Goal: Task Accomplishment & Management: Use online tool/utility

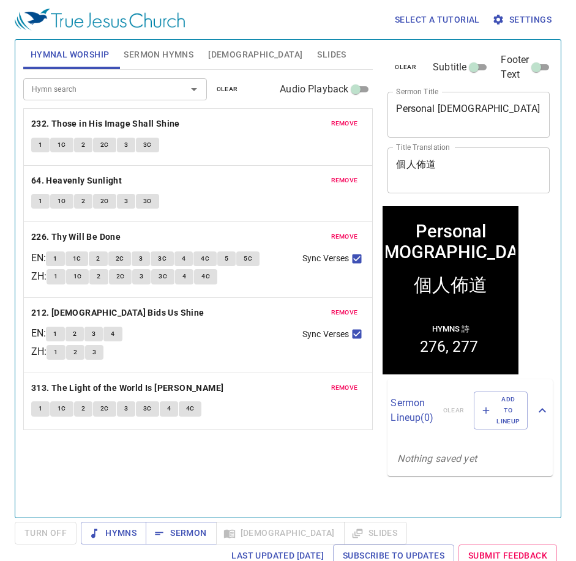
click at [348, 118] on span "remove" at bounding box center [344, 123] width 27 height 11
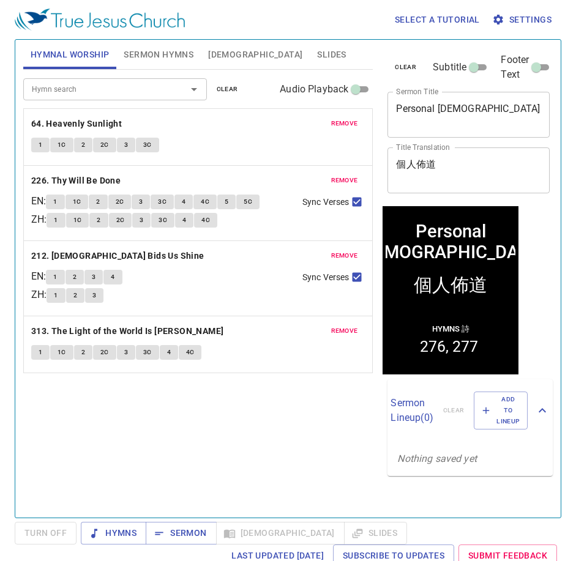
click at [348, 118] on span "remove" at bounding box center [344, 123] width 27 height 11
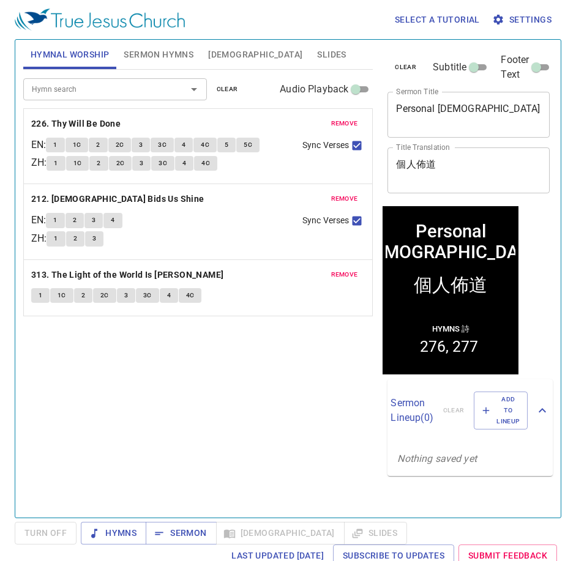
click at [348, 118] on span "remove" at bounding box center [344, 123] width 27 height 11
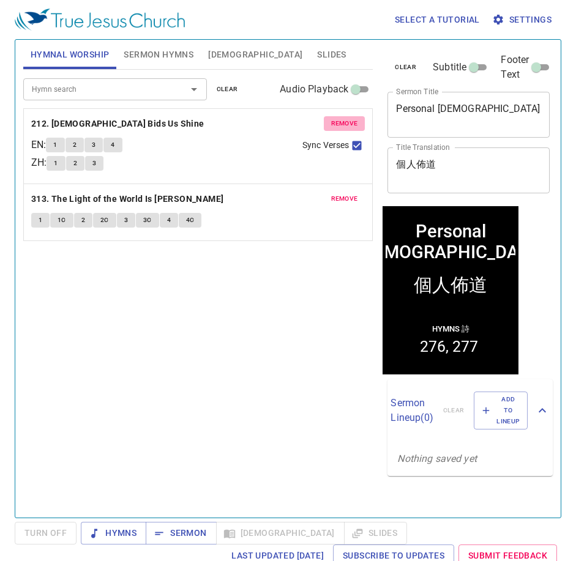
click at [348, 118] on span "remove" at bounding box center [344, 123] width 27 height 11
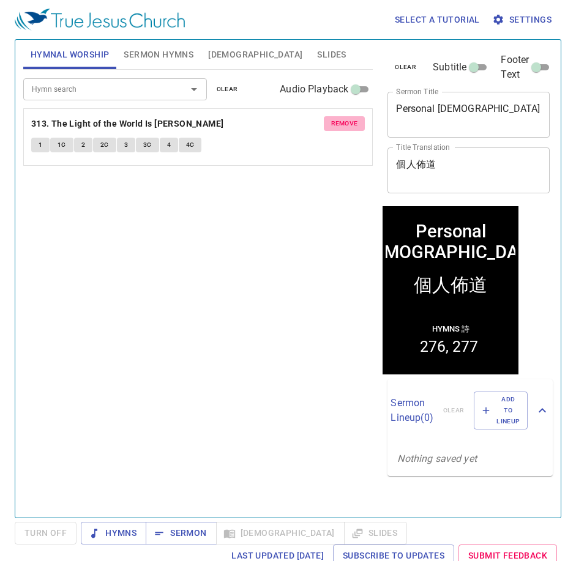
click at [348, 118] on span "remove" at bounding box center [344, 123] width 27 height 11
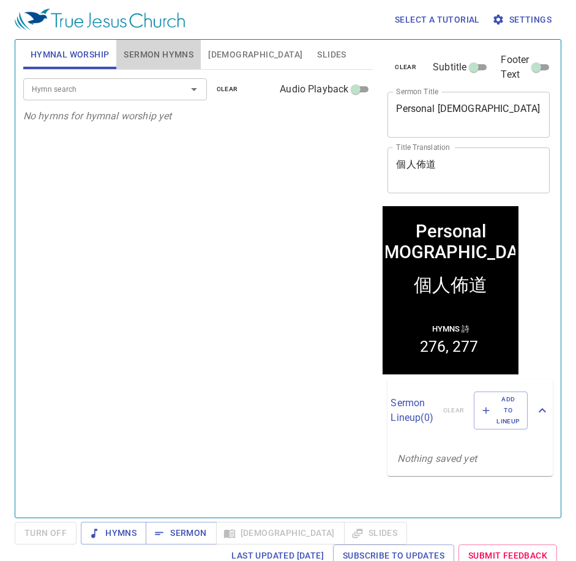
click at [173, 56] on span "Sermon Hymns" at bounding box center [159, 54] width 70 height 15
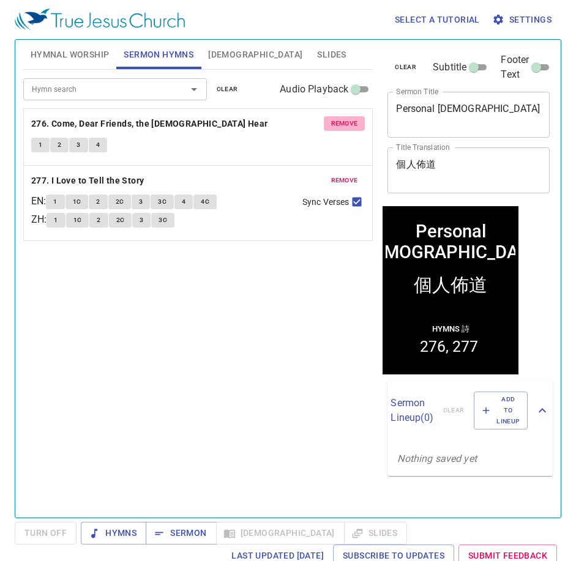
click at [346, 123] on span "remove" at bounding box center [344, 123] width 27 height 11
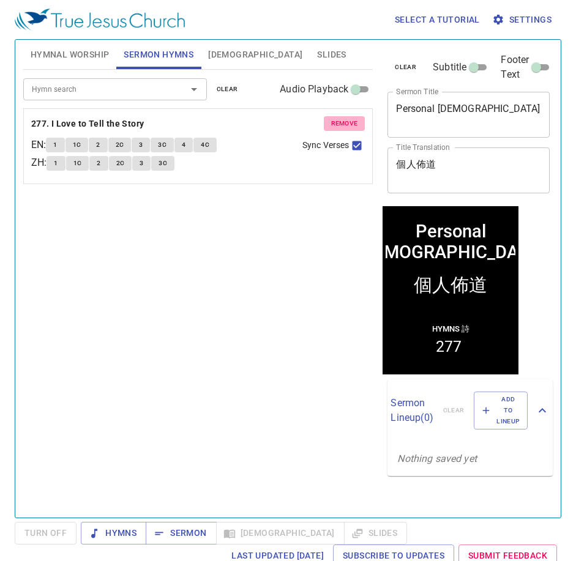
click at [346, 123] on span "remove" at bounding box center [344, 123] width 27 height 11
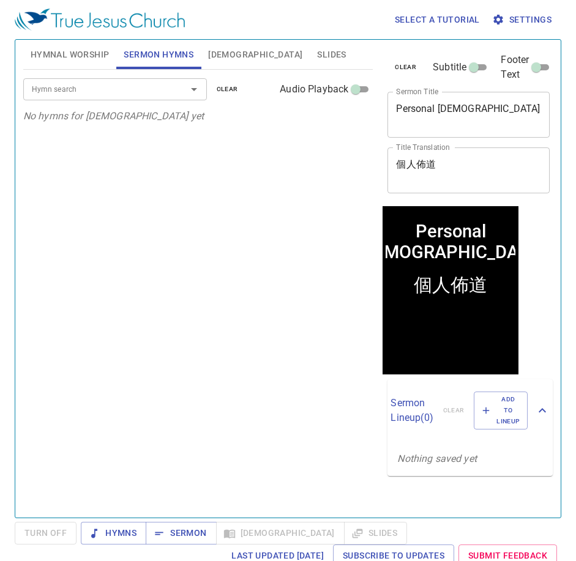
click at [163, 85] on input "Hymn search" at bounding box center [97, 89] width 140 height 14
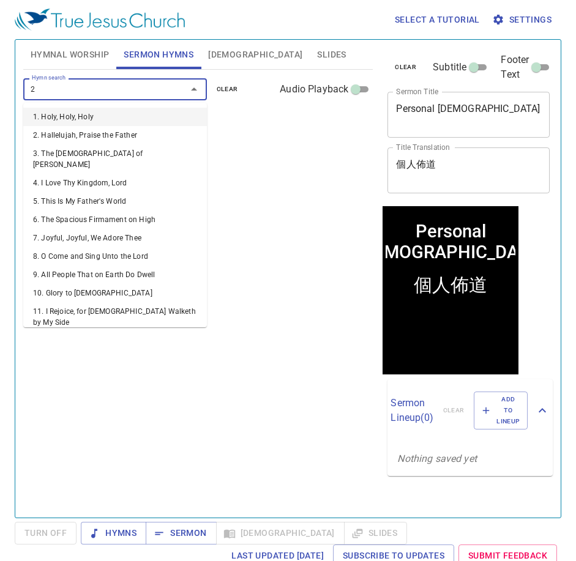
type input "21"
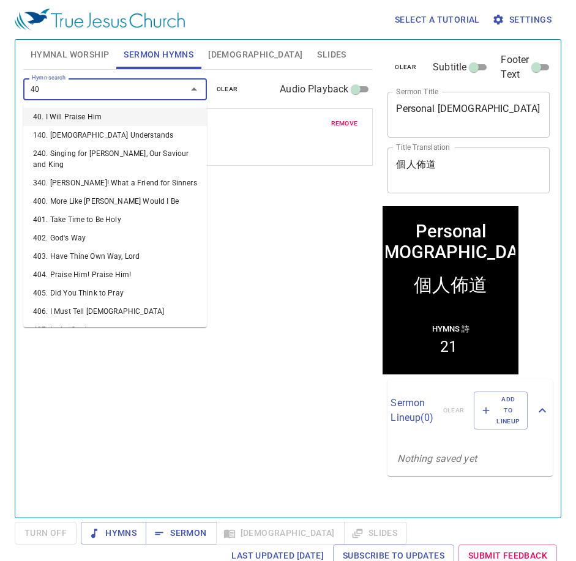
type input "400"
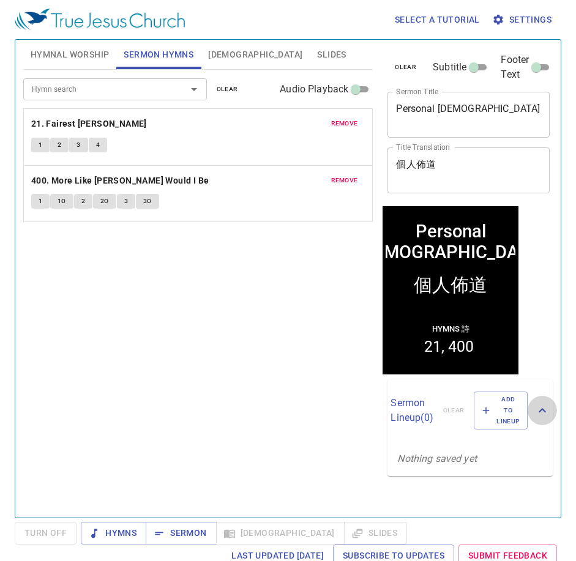
click at [535, 414] on icon at bounding box center [542, 410] width 15 height 15
click at [535, 413] on icon at bounding box center [542, 405] width 15 height 15
click at [206, 538] on button "Sermon" at bounding box center [181, 533] width 70 height 23
click at [314, 281] on div "Hymn search Hymn search clear Audio Playback remove 21. Fairest Lord Jesus 1 2 …" at bounding box center [198, 288] width 350 height 437
click at [421, 413] on p "Sermon Lineup ( 0 )" at bounding box center [411, 410] width 42 height 29
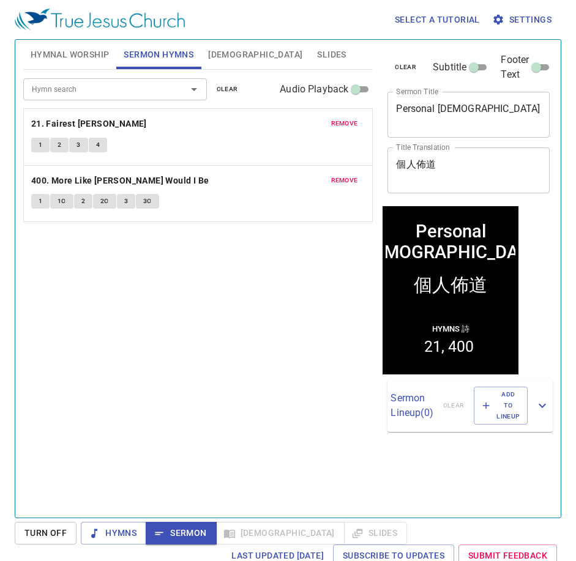
click at [421, 413] on p "Sermon Lineup ( 0 )" at bounding box center [411, 405] width 42 height 29
click at [255, 397] on div "Hymn search Hymn search clear Audio Playback remove 21. Fairest Lord Jesus 1 2 …" at bounding box center [198, 288] width 350 height 437
click at [65, 61] on span "Hymnal Worship" at bounding box center [70, 54] width 79 height 15
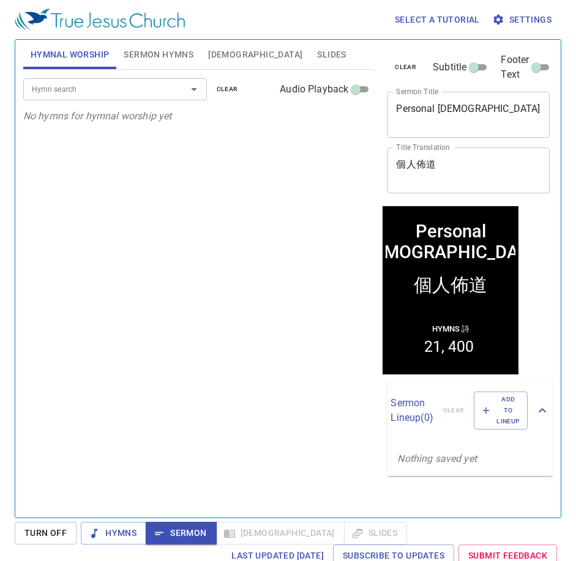
click at [240, 365] on div "Hymn search Hymn search clear Audio Playback No hymns for hymnal worship yet" at bounding box center [198, 288] width 350 height 437
click at [484, 399] on span "Add to Lineup" at bounding box center [500, 411] width 38 height 34
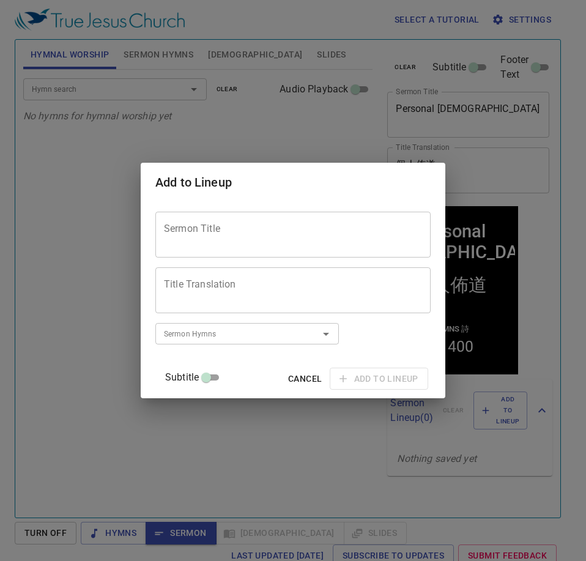
click at [313, 228] on textarea "Sermon Title" at bounding box center [293, 234] width 258 height 23
click at [295, 248] on div "Sermon Title" at bounding box center [292, 235] width 275 height 46
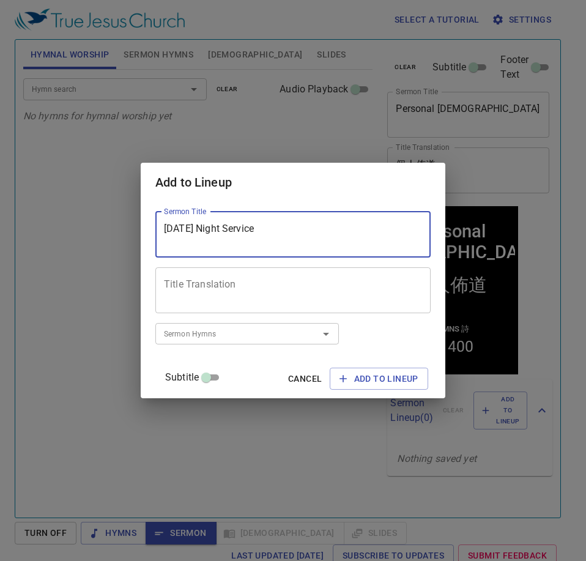
type textarea "Wednesday Night Service"
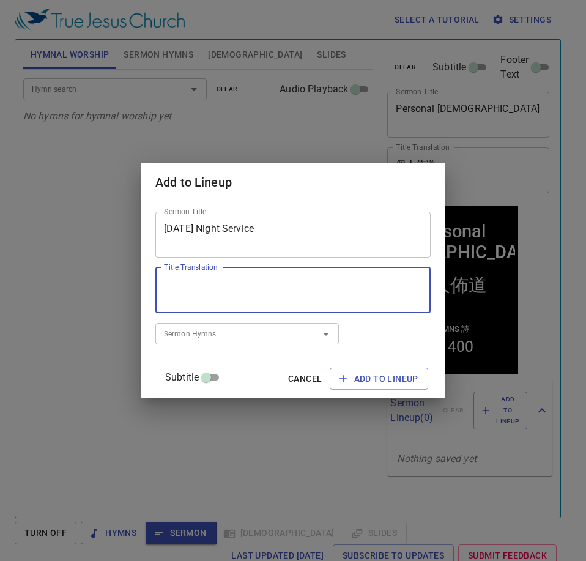
click at [295, 293] on textarea "Title Translation" at bounding box center [293, 289] width 258 height 23
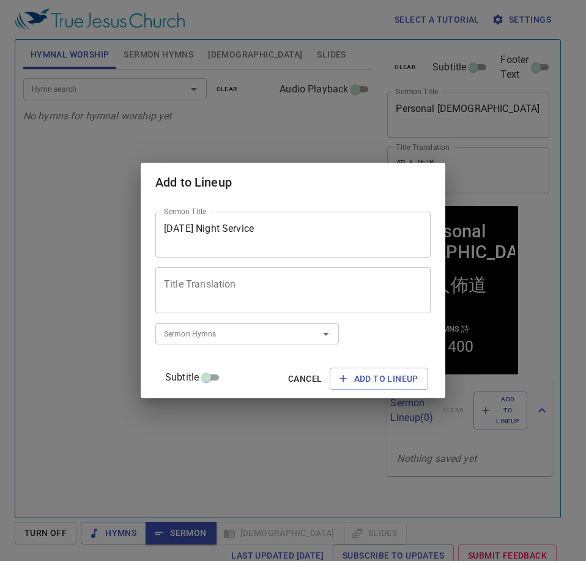
click at [393, 348] on div "Sermon Title Wednesday Night Service Sermon Title Title Translation Title Trans…" at bounding box center [292, 300] width 275 height 187
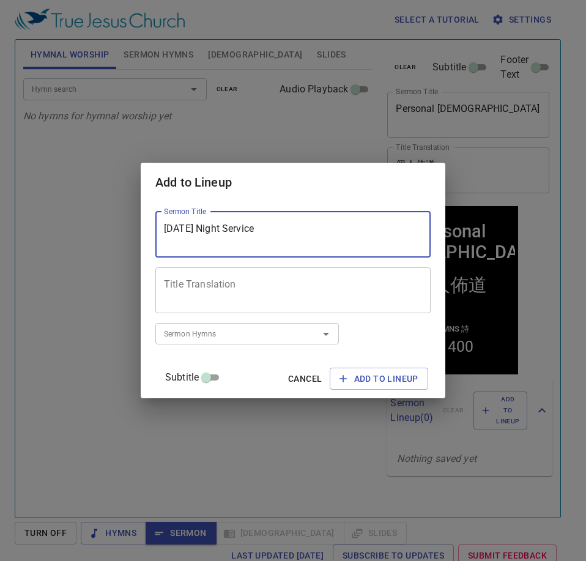
drag, startPoint x: 309, startPoint y: 238, endPoint x: 154, endPoint y: 244, distance: 155.5
click at [154, 244] on div "Sermon Title Wednesday Night Service Sermon Title Title Translation Title Trans…" at bounding box center [293, 300] width 305 height 196
type textarea "Hymnal and Prayer Service"
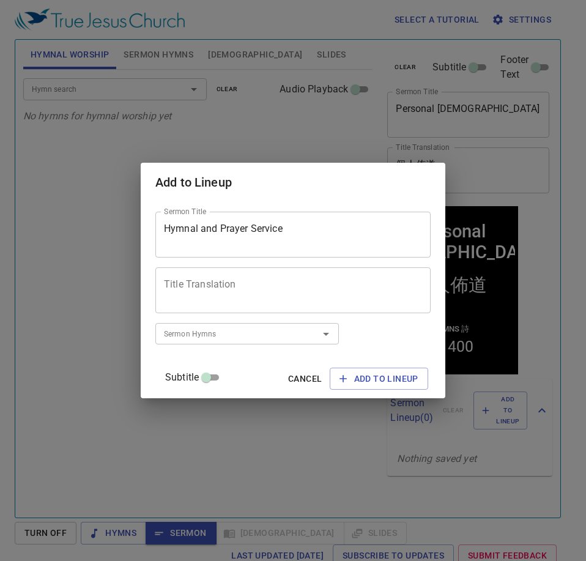
drag, startPoint x: 336, startPoint y: 248, endPoint x: 169, endPoint y: 229, distance: 167.4
click at [169, 229] on div "Hymnal and Prayer Service Sermon Title" at bounding box center [292, 235] width 275 height 46
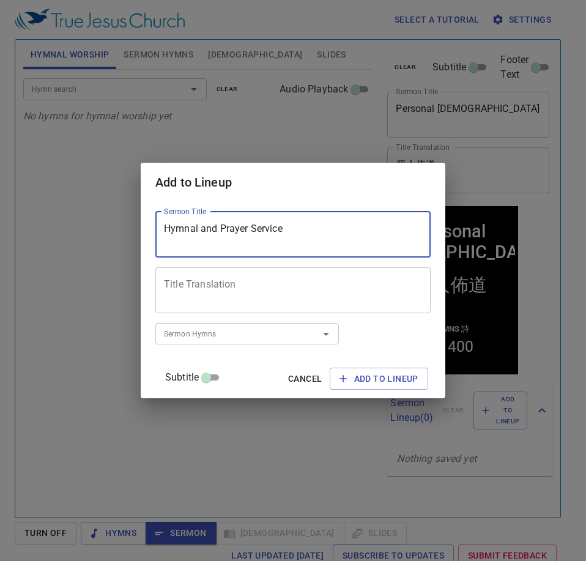
drag, startPoint x: 311, startPoint y: 226, endPoint x: 149, endPoint y: 234, distance: 162.9
click at [149, 234] on div "Add to Lineup Sermon Title Hymnal and Prayer Service Sermon Title Title Transla…" at bounding box center [293, 280] width 586 height 561
click at [262, 296] on textarea "Title Translation" at bounding box center [293, 289] width 258 height 23
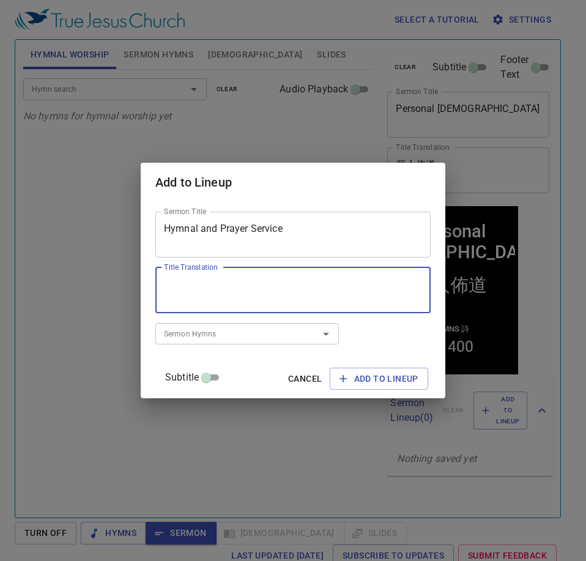
paste textarea "詩歌與禱告崇拜"
type textarea "詩歌與禱告崇拜"
click at [380, 374] on span "Add to Lineup" at bounding box center [379, 378] width 79 height 15
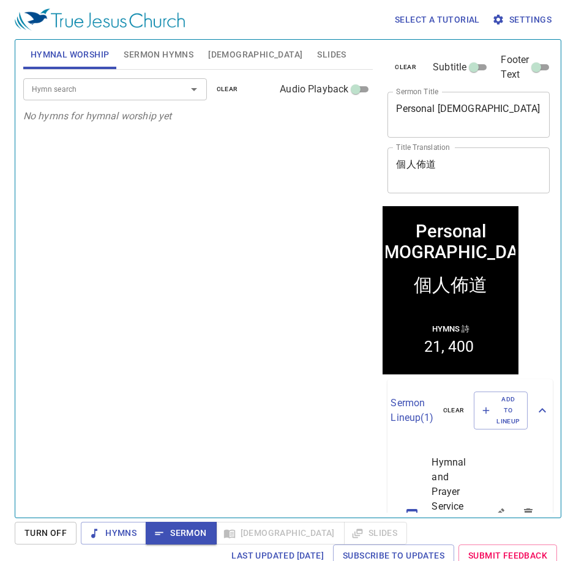
scroll to position [139, 0]
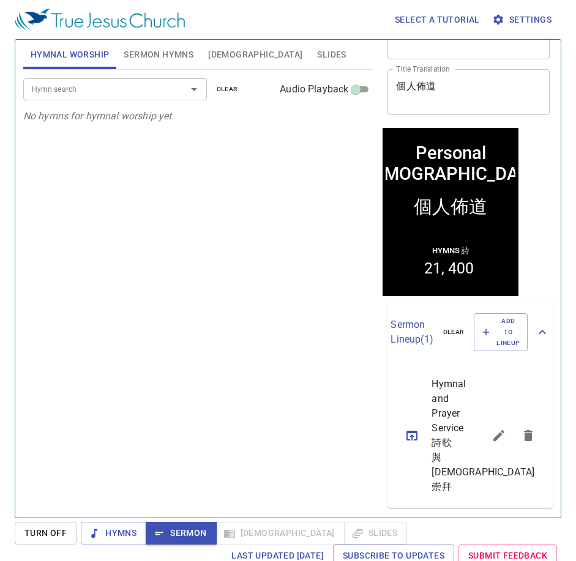
click at [466, 368] on div "Hymnal and Prayer Service 詩歌與禱告崇拜" at bounding box center [435, 435] width 97 height 135
click at [451, 377] on span "Hymnal and Prayer Service 詩歌與禱告崇拜" at bounding box center [442, 435] width 23 height 117
click at [275, 368] on div "Hymn search Hymn search clear Audio Playback No hymns for hymnal worship yet" at bounding box center [198, 288] width 350 height 437
click at [450, 368] on div "Hymnal and Prayer Service 詩歌與禱告崇拜" at bounding box center [435, 435] width 97 height 135
click at [414, 428] on icon "sermon lineup list" at bounding box center [411, 435] width 15 height 15
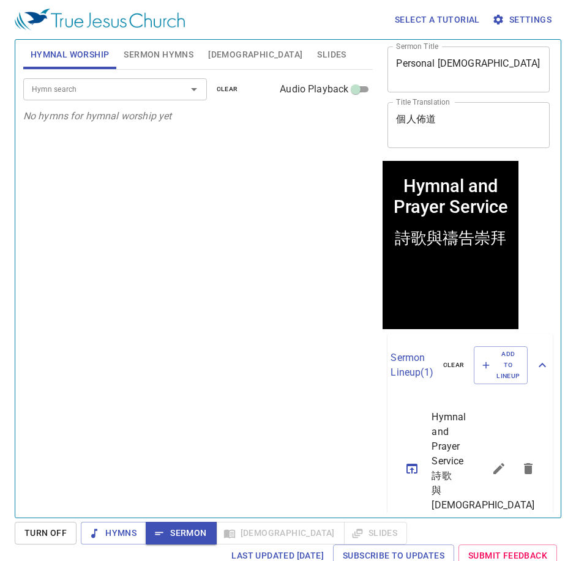
scroll to position [0, 0]
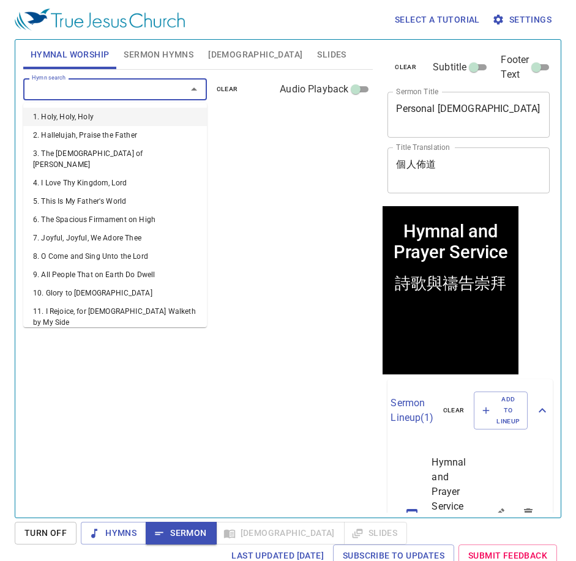
click at [83, 95] on input "Hymn search" at bounding box center [97, 89] width 140 height 14
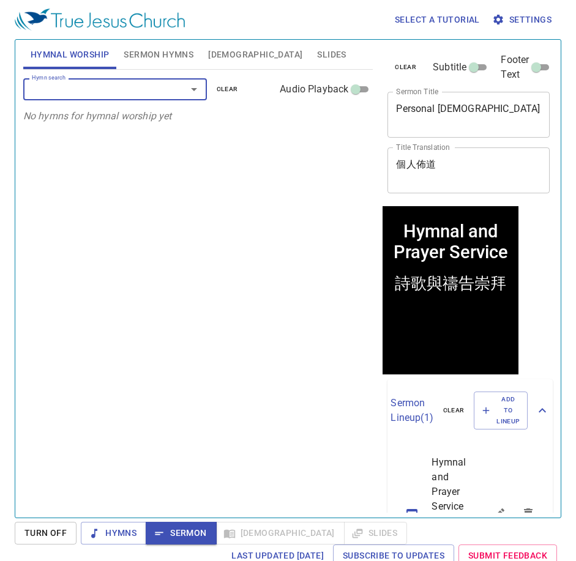
click at [516, 113] on textarea "Hymnal and Prayer Service" at bounding box center [468, 114] width 145 height 23
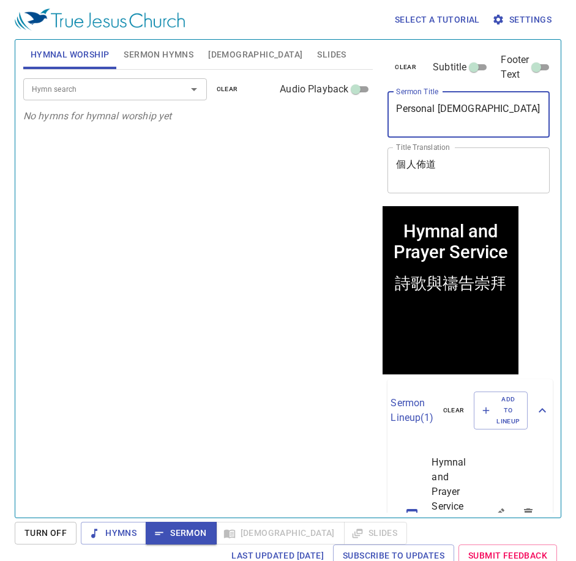
click at [225, 252] on div "Hymn search Hymn search clear Audio Playback No hymns for hymnal worship yet" at bounding box center [198, 288] width 350 height 437
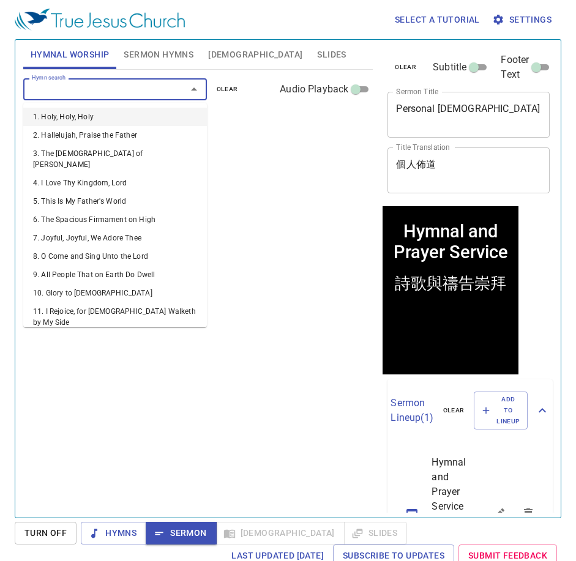
click at [112, 87] on input "Hymn search" at bounding box center [97, 89] width 140 height 14
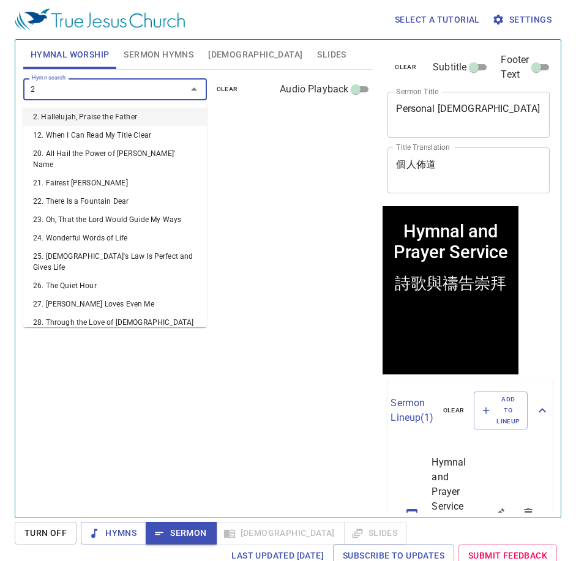
type input "21"
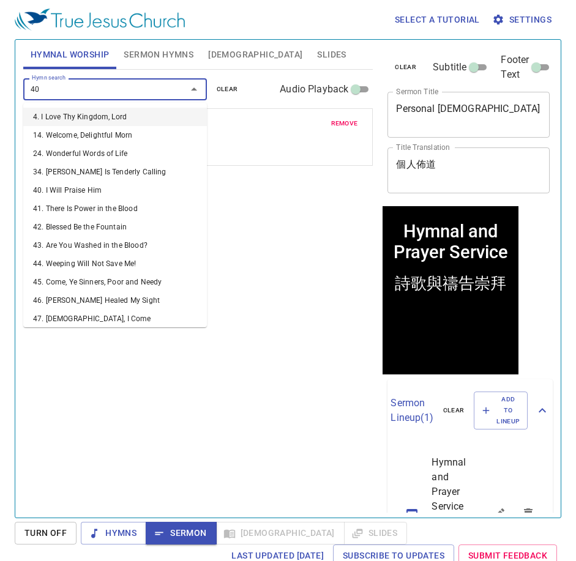
type input "400"
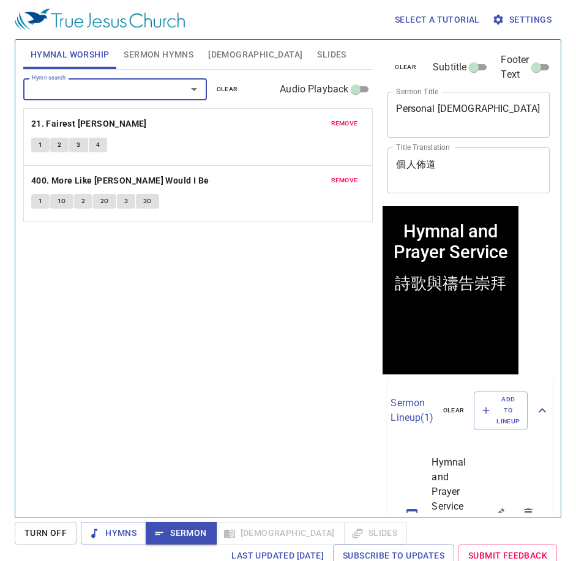
click at [167, 50] on span "Sermon Hymns" at bounding box center [159, 54] width 70 height 15
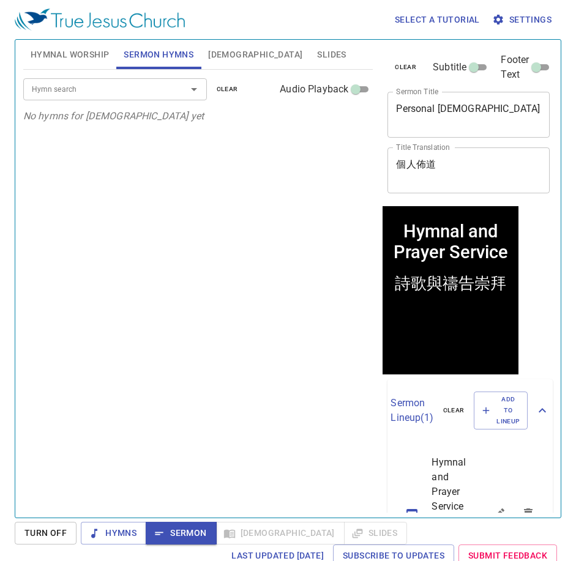
click at [160, 95] on input "Hymn search" at bounding box center [97, 89] width 140 height 14
click at [79, 59] on span "Hymnal Worship" at bounding box center [70, 54] width 79 height 15
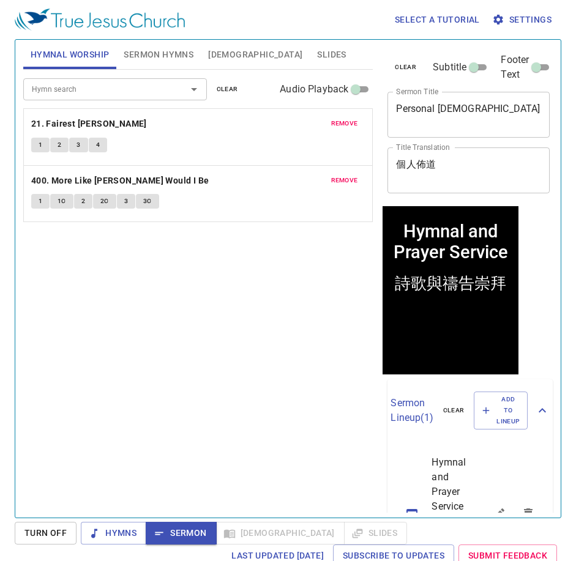
click at [85, 98] on div "Hymn search" at bounding box center [115, 88] width 184 height 21
click at [346, 133] on div "remove 21. Fairest Lord Jesus 1 2 3 4" at bounding box center [198, 137] width 349 height 56
click at [347, 124] on span "remove" at bounding box center [344, 123] width 27 height 11
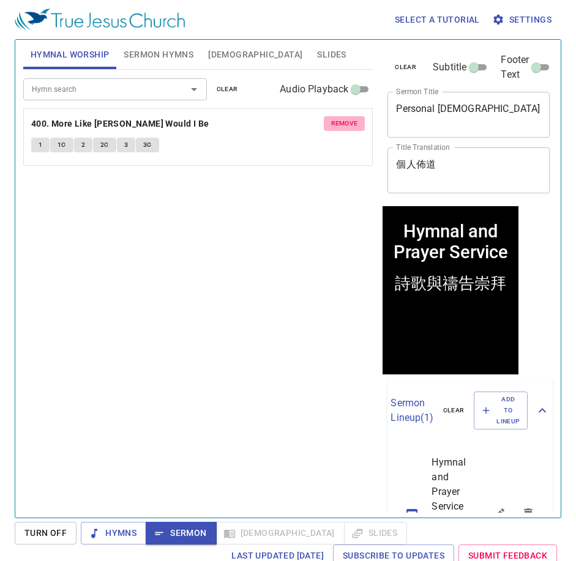
click at [347, 124] on span "remove" at bounding box center [344, 123] width 27 height 11
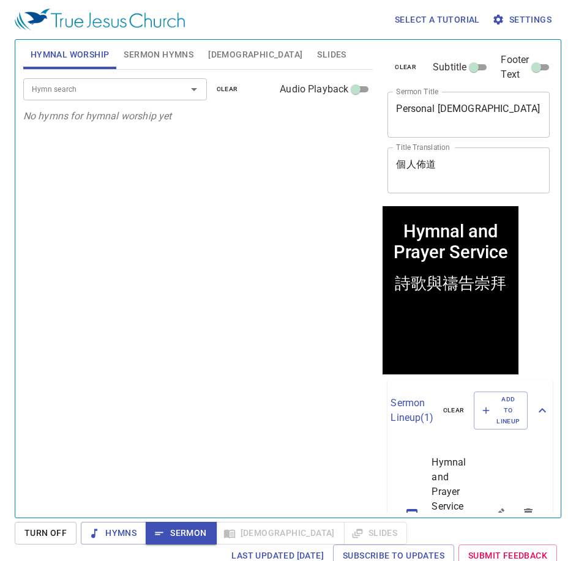
click at [74, 84] on input "Hymn search" at bounding box center [97, 89] width 140 height 14
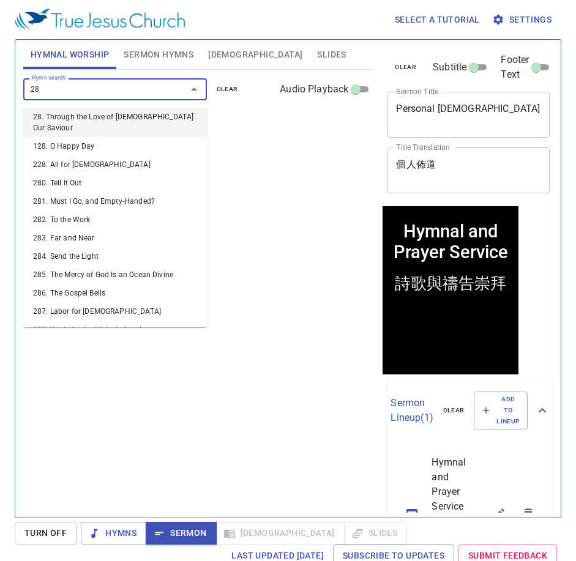
type input "285"
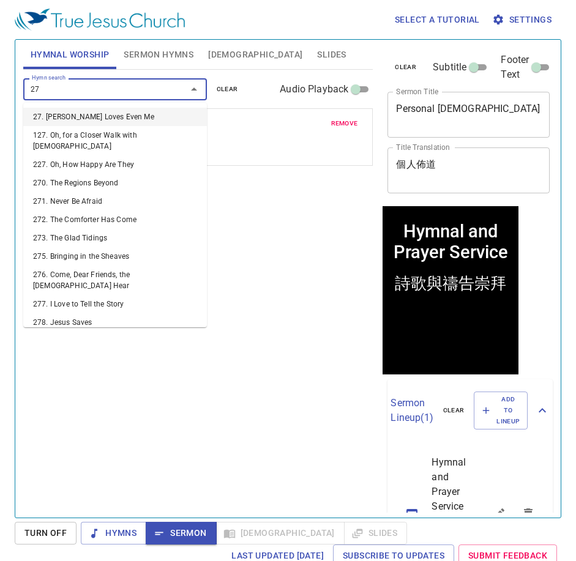
type input "277"
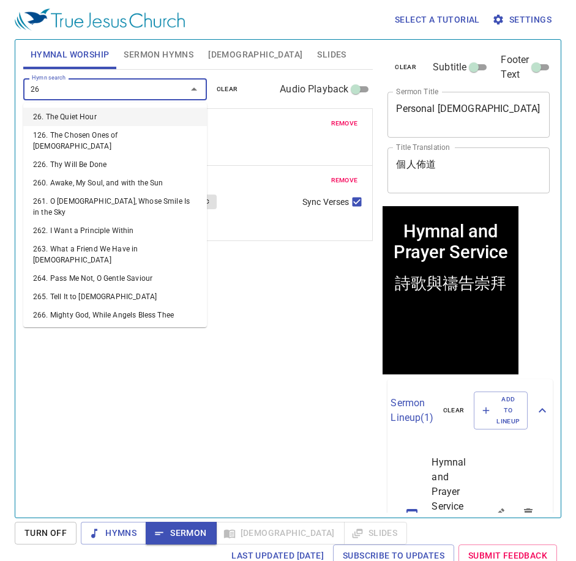
type input "265"
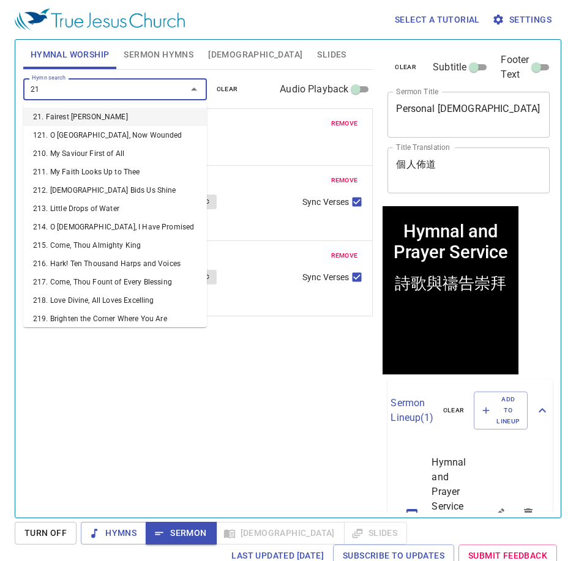
type input "217"
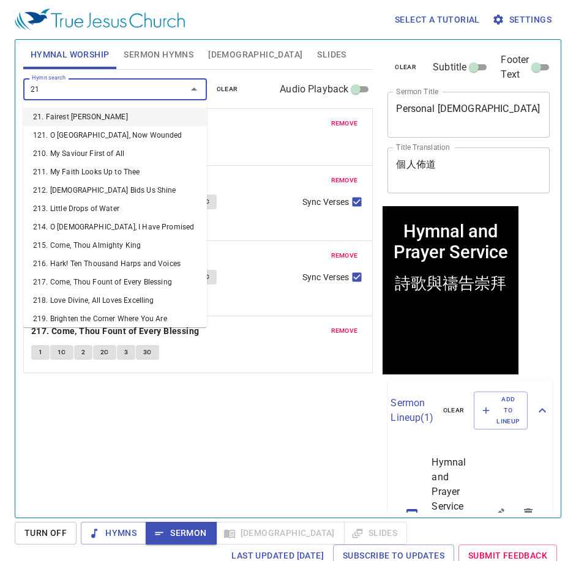
type input "211"
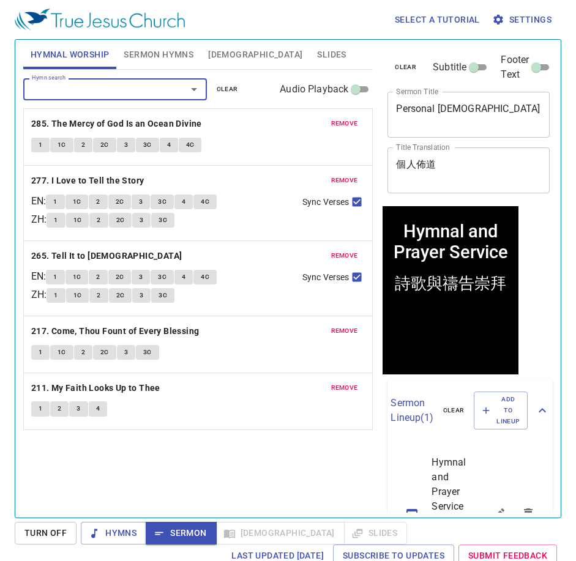
click at [150, 64] on button "Sermon Hymns" at bounding box center [158, 54] width 84 height 29
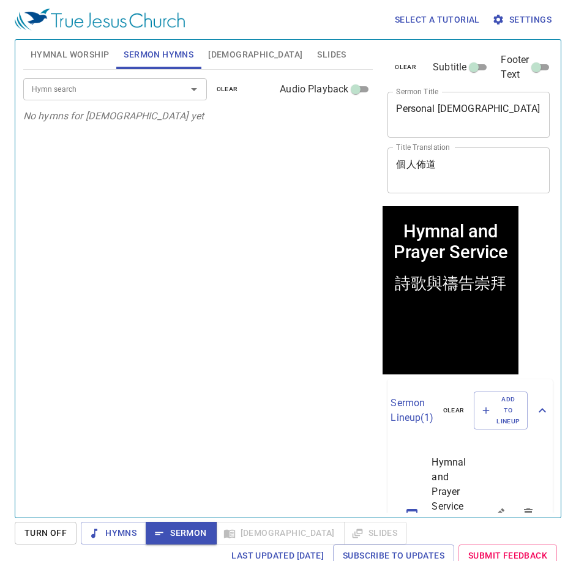
click at [128, 86] on input "Hymn search" at bounding box center [97, 89] width 140 height 14
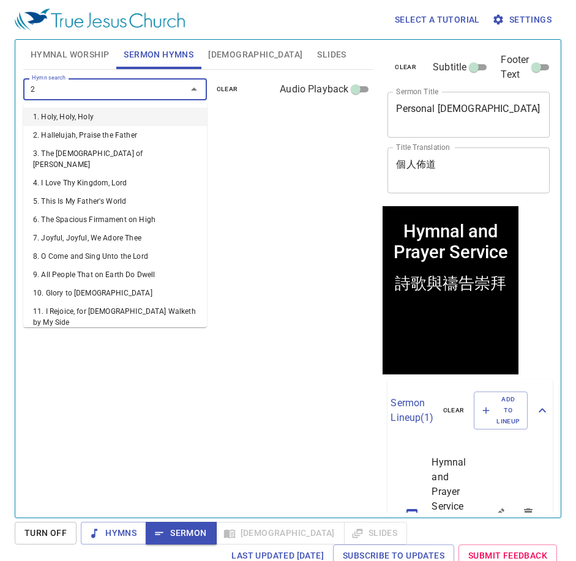
type input "21"
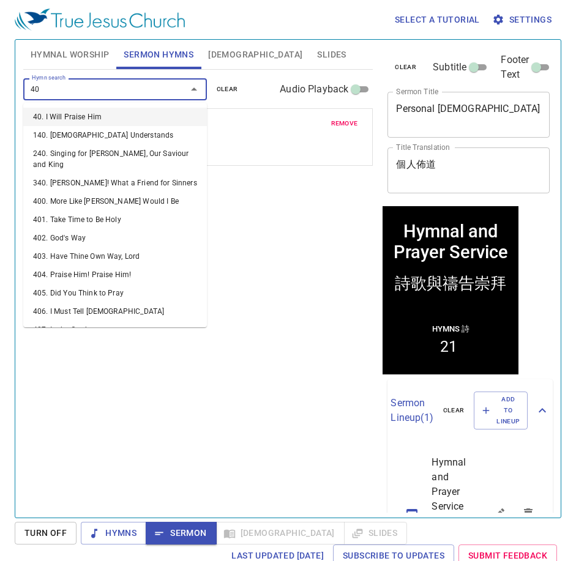
type input "400"
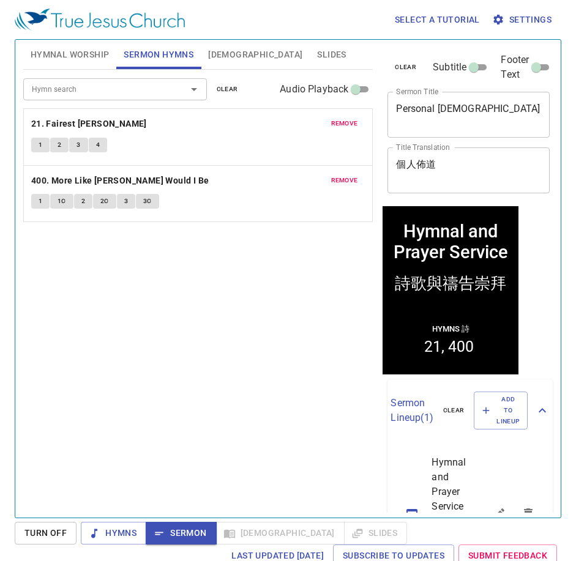
drag, startPoint x: 273, startPoint y: 251, endPoint x: 383, endPoint y: 108, distance: 180.6
click at [273, 251] on div "Hymn search Hymn search clear Audio Playback remove 21. Fairest Lord Jesus 1 2 …" at bounding box center [198, 288] width 350 height 437
click at [103, 326] on div "Hymn search Hymn search clear Audio Playback remove 21. Fairest Lord Jesus 1 2 …" at bounding box center [198, 288] width 350 height 437
click at [171, 278] on div "Hymn search Hymn search clear Audio Playback remove 21. Fairest Lord Jesus 1 2 …" at bounding box center [198, 288] width 350 height 437
drag, startPoint x: 150, startPoint y: 354, endPoint x: 97, endPoint y: 377, distance: 58.6
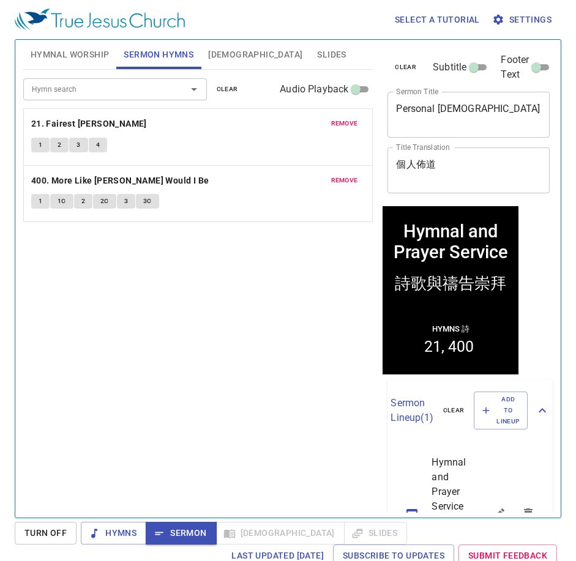
click at [150, 354] on div "Hymn search Hymn search clear Audio Playback remove 21. Fairest Lord Jesus 1 2 …" at bounding box center [198, 288] width 350 height 437
click at [281, 413] on div "Hymn search Hymn search clear Audio Playback remove 21. Fairest Lord Jesus 1 2 …" at bounding box center [198, 288] width 350 height 437
click at [262, 316] on div "Hymn search Hymn search clear Audio Playback remove 21. Fairest Lord Jesus 1 2 …" at bounding box center [198, 288] width 350 height 437
click at [86, 53] on span "Hymnal Worship" at bounding box center [70, 54] width 79 height 15
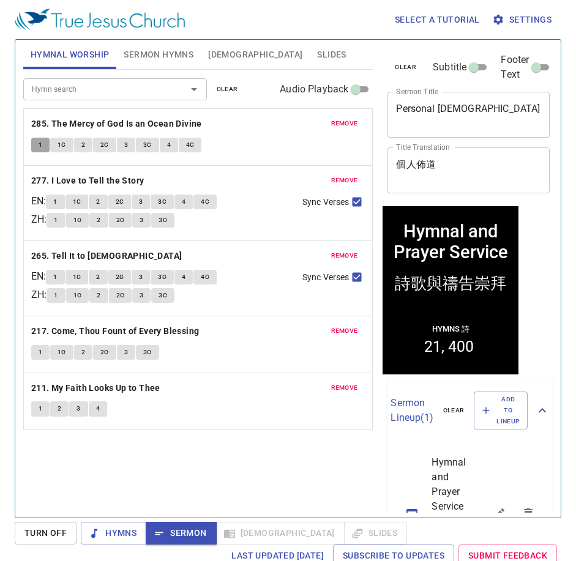
click at [44, 150] on button "1" at bounding box center [40, 145] width 18 height 15
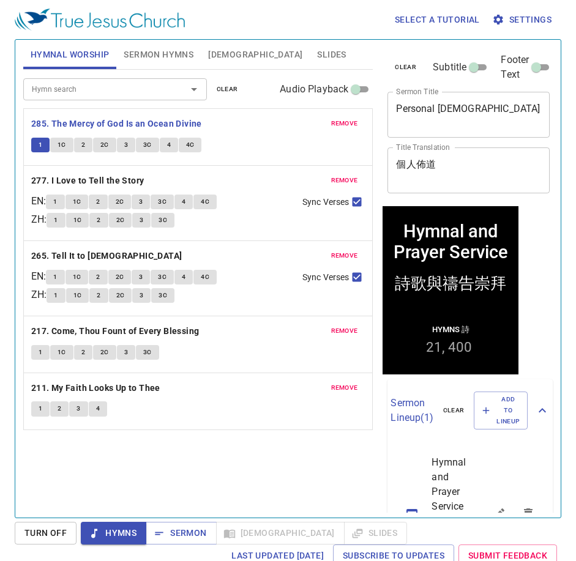
click at [163, 464] on div "Hymn search Hymn search clear Audio Playback remove 285. The Mercy of God Is an…" at bounding box center [198, 288] width 350 height 437
click at [43, 150] on button "1" at bounding box center [40, 145] width 18 height 15
click at [262, 490] on div "Hymn search Hymn search clear Audio Playback remove 285. The Mercy of God Is an…" at bounding box center [198, 288] width 350 height 437
click at [58, 146] on span "1C" at bounding box center [62, 144] width 9 height 11
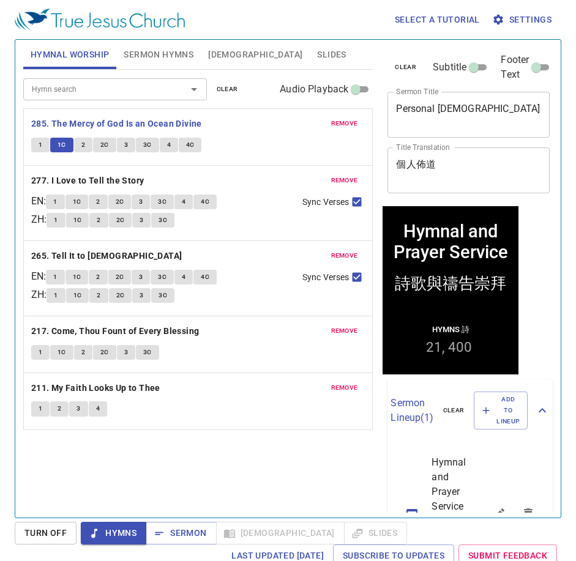
click at [40, 150] on span "1" at bounding box center [41, 144] width 4 height 11
click at [164, 527] on icon "button" at bounding box center [159, 533] width 12 height 12
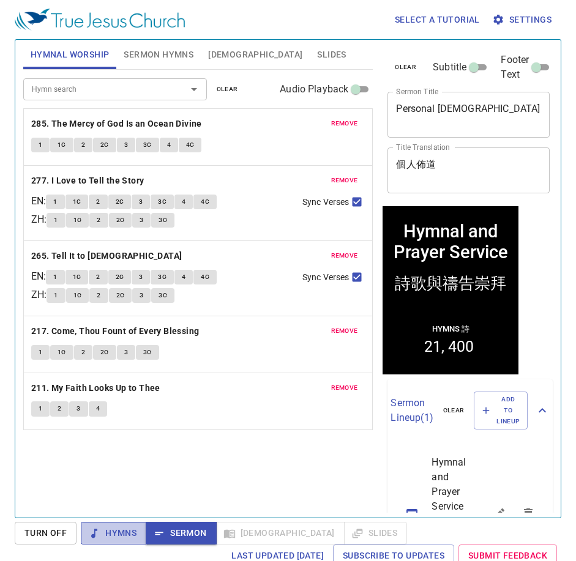
click at [115, 522] on button "Hymns" at bounding box center [113, 533] width 65 height 23
click at [182, 455] on div "Hymn search Hymn search clear Audio Playback remove 285. The Mercy of God Is an…" at bounding box center [198, 288] width 350 height 437
click at [131, 42] on button "Sermon Hymns" at bounding box center [158, 54] width 84 height 29
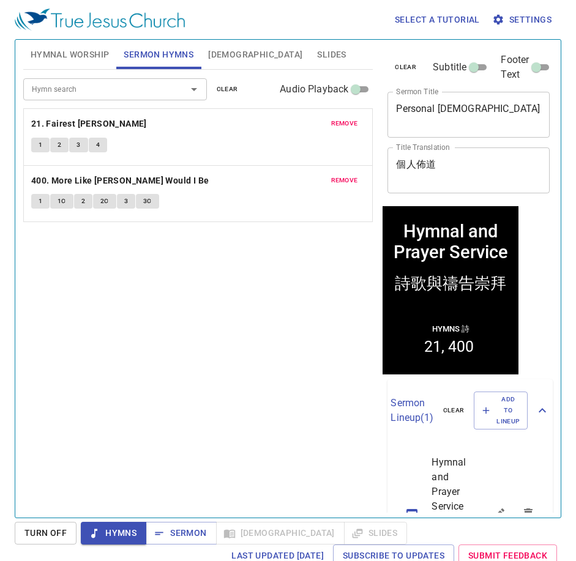
click at [40, 150] on span "1" at bounding box center [41, 144] width 4 height 11
click at [186, 327] on div "Hymn search Hymn search clear Audio Playback remove 21. Fairest Lord Jesus 1 2 …" at bounding box center [198, 288] width 350 height 437
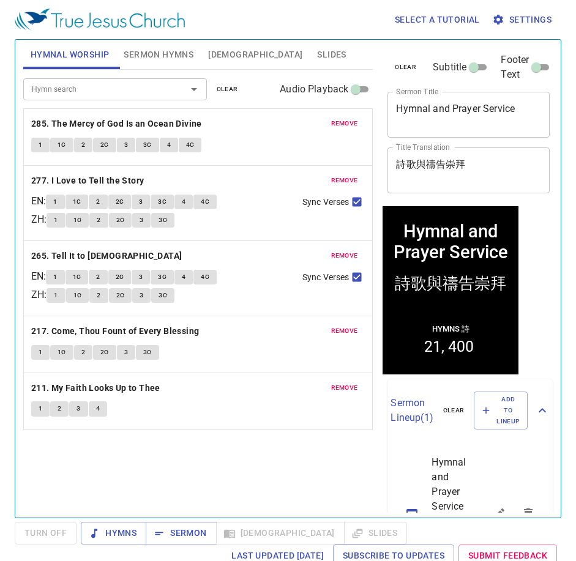
click at [43, 138] on button "1" at bounding box center [40, 145] width 18 height 15
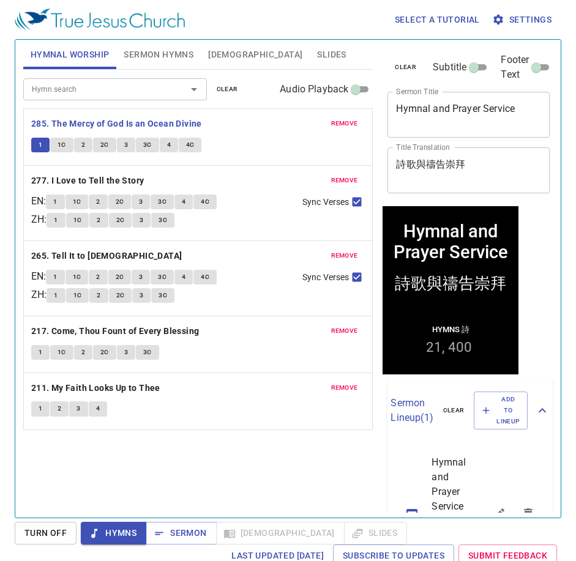
drag, startPoint x: 136, startPoint y: 477, endPoint x: 128, endPoint y: 483, distance: 9.6
click at [136, 477] on div "Hymn search Hymn search clear Audio Playback remove 285. The Mercy of God Is an…" at bounding box center [198, 288] width 350 height 437
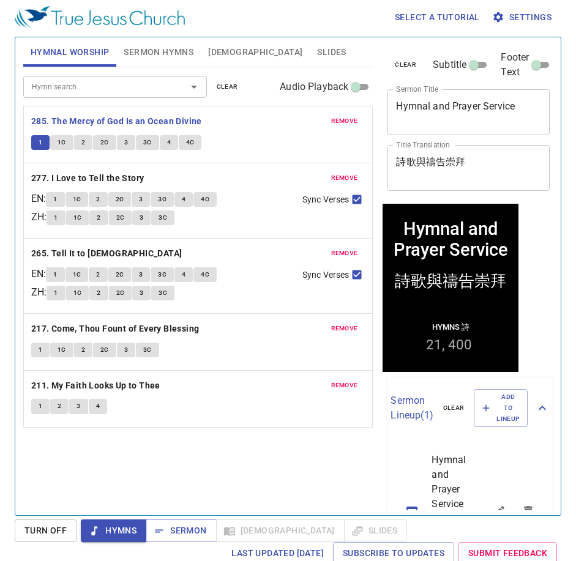
scroll to position [6, 0]
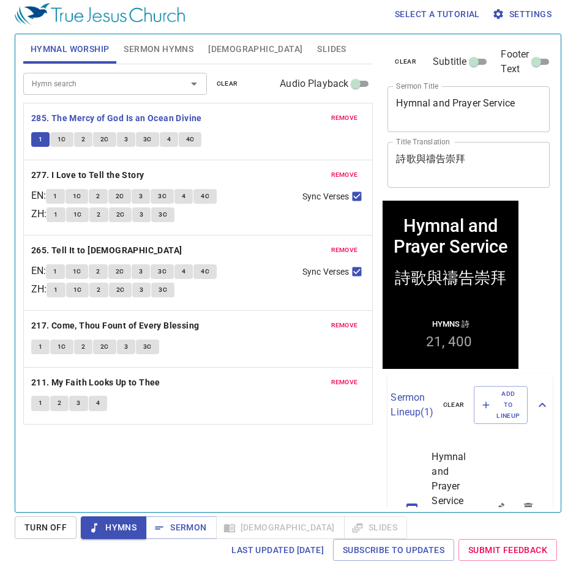
click at [292, 441] on div "Hymn search Hymn search clear Audio Playback remove 285. The Mercy of God Is an…" at bounding box center [198, 282] width 350 height 437
click at [488, 161] on textarea "詩歌與禱告崇拜" at bounding box center [468, 164] width 145 height 23
click at [61, 138] on span "1C" at bounding box center [62, 139] width 9 height 11
click at [80, 140] on button "2" at bounding box center [83, 139] width 18 height 15
click at [482, 177] on div "詩歌與禱告崇拜 x Title Translation" at bounding box center [468, 165] width 162 height 46
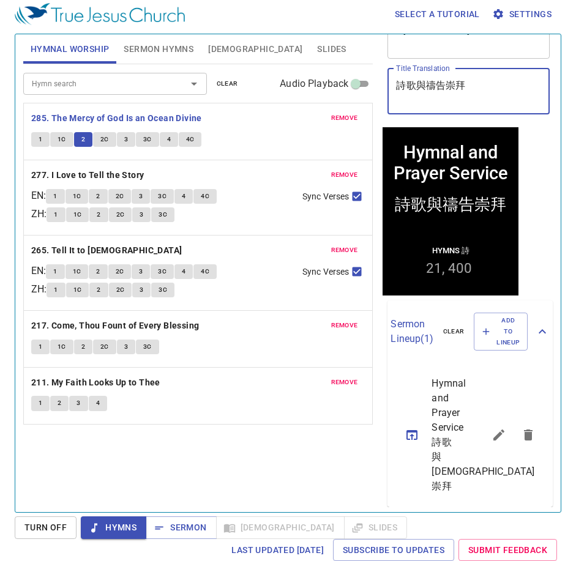
scroll to position [17, 0]
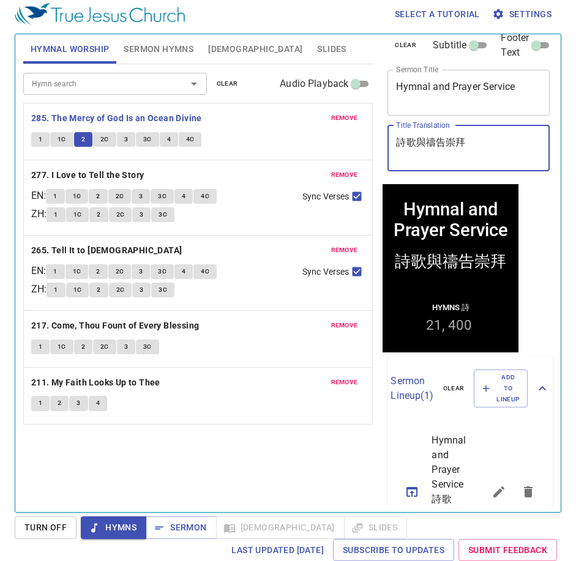
click at [106, 138] on span "2C" at bounding box center [104, 139] width 9 height 11
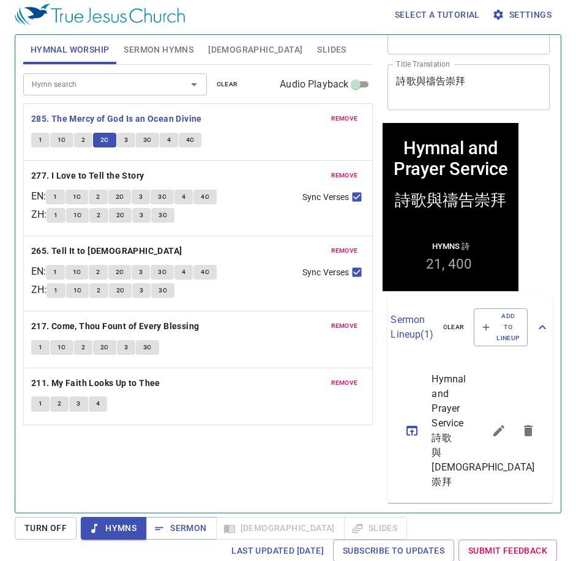
scroll to position [6, 0]
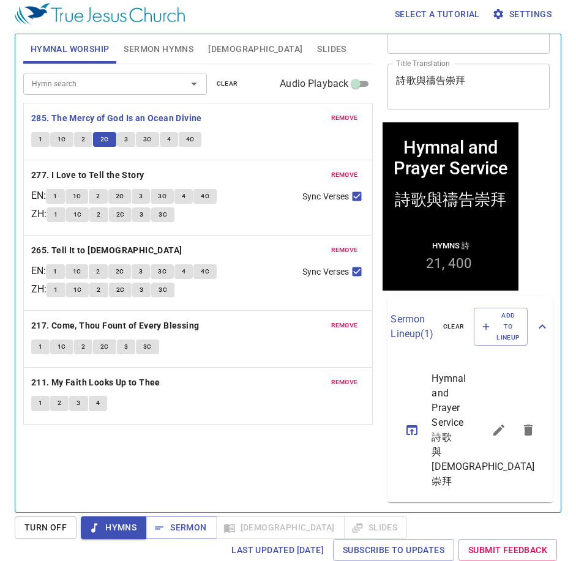
click at [281, 474] on div "Hymn search Hymn search clear Audio Playback remove 285. The Mercy of God Is an…" at bounding box center [198, 282] width 350 height 437
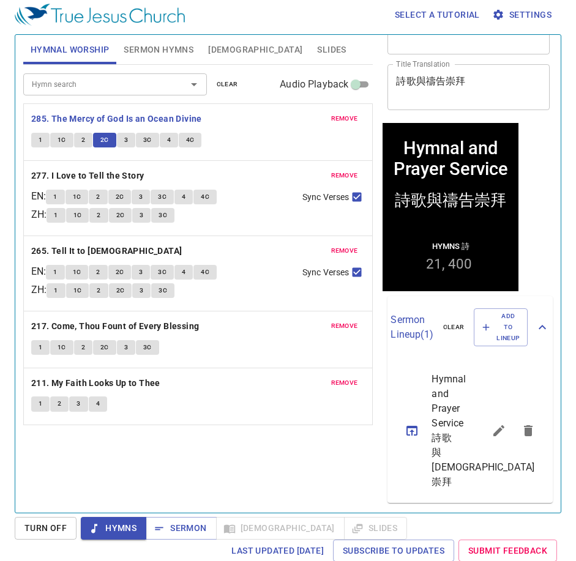
scroll to position [0, 0]
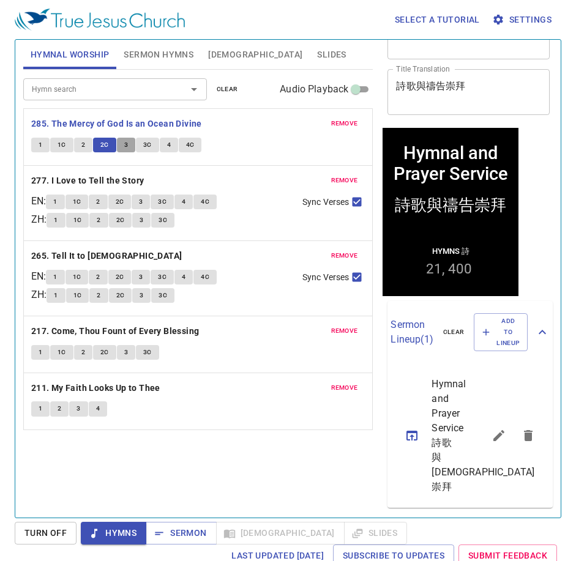
click at [128, 147] on button "3" at bounding box center [126, 145] width 18 height 15
click at [143, 148] on span "3C" at bounding box center [147, 144] width 9 height 11
click at [171, 143] on button "4" at bounding box center [169, 145] width 18 height 15
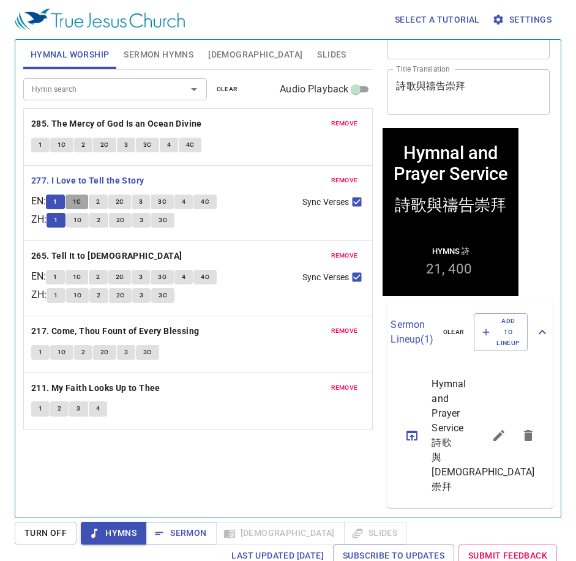
click at [80, 199] on span "1C" at bounding box center [77, 201] width 9 height 11
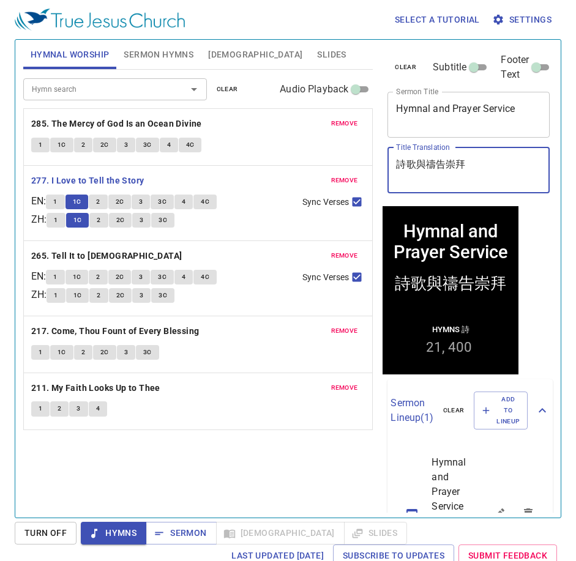
drag, startPoint x: 467, startPoint y: 166, endPoint x: 350, endPoint y: 171, distance: 117.6
click at [350, 171] on div "Hymnal Worship Sermon Hymns Bible Slides Hymn search Hymn search clear Audio Pl…" at bounding box center [287, 274] width 539 height 478
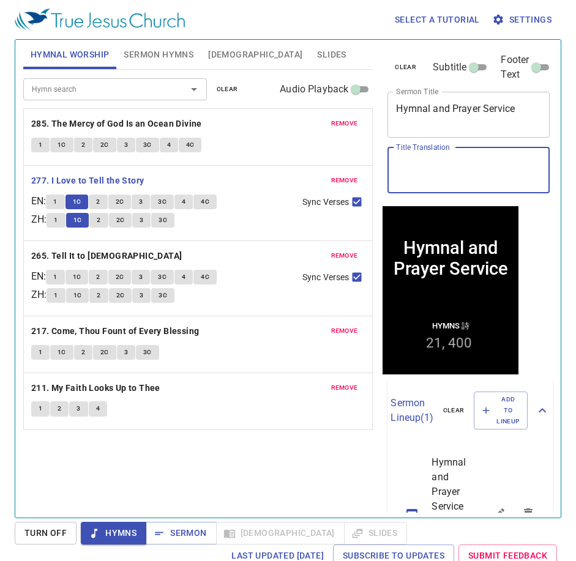
paste textarea "唱詩[DEMOGRAPHIC_DATA]"
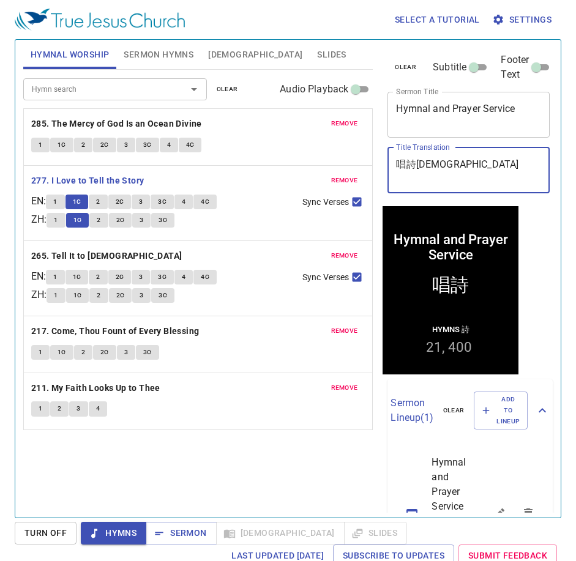
type textarea "唱詩[DEMOGRAPHIC_DATA]"
click at [316, 470] on div "Hymn search Hymn search clear Audio Playback remove 285. The Mercy of God Is an…" at bounding box center [198, 288] width 350 height 437
click at [100, 201] on span "2" at bounding box center [98, 201] width 4 height 11
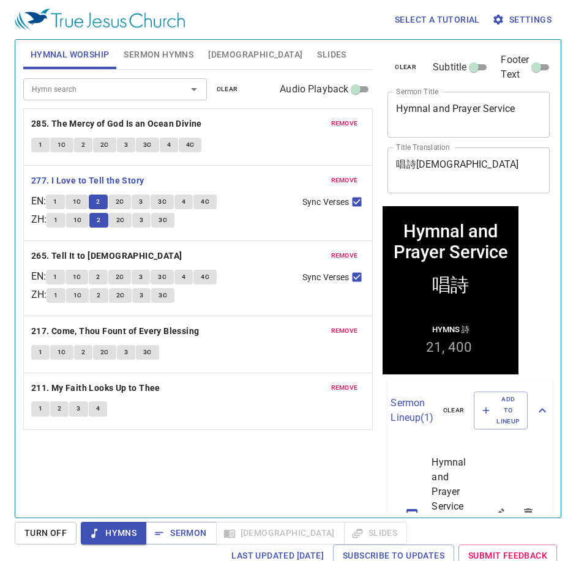
click at [303, 499] on div "Hymn search Hymn search clear Audio Playback remove 285. The Mercy of God Is an…" at bounding box center [198, 288] width 350 height 437
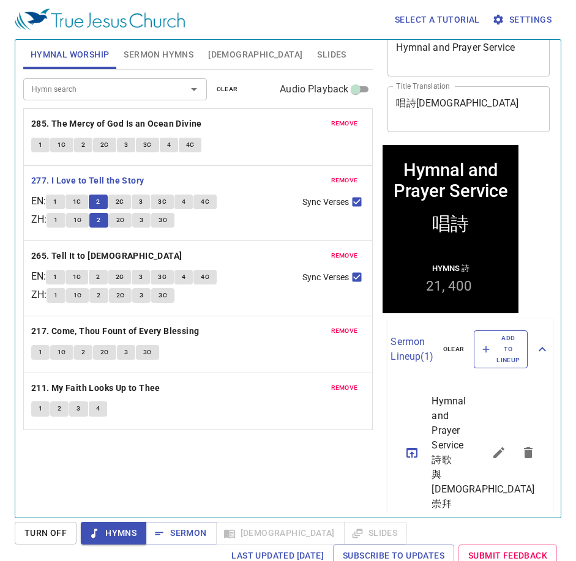
click at [494, 350] on span "Add to Lineup" at bounding box center [500, 350] width 38 height 34
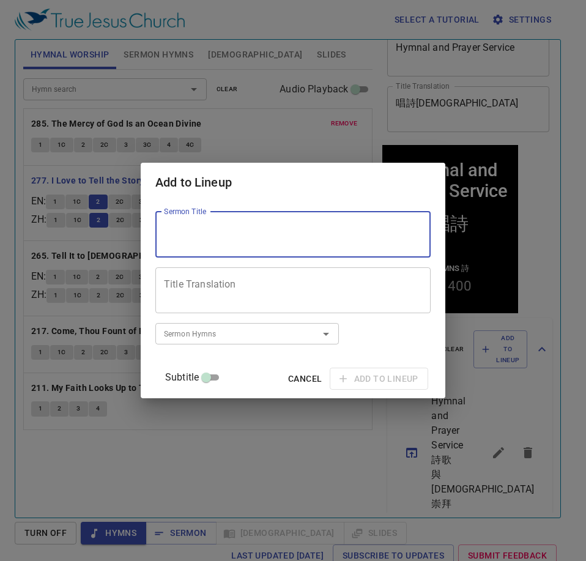
click at [290, 239] on textarea "Sermon Title" at bounding box center [293, 234] width 258 height 23
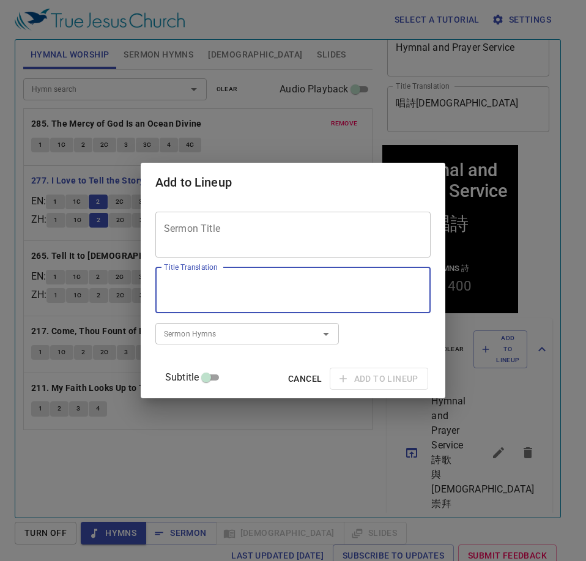
click at [247, 286] on textarea "Title Translation" at bounding box center [293, 289] width 258 height 23
paste textarea "唱詩[DEMOGRAPHIC_DATA]"
type textarea "唱詩[DEMOGRAPHIC_DATA]"
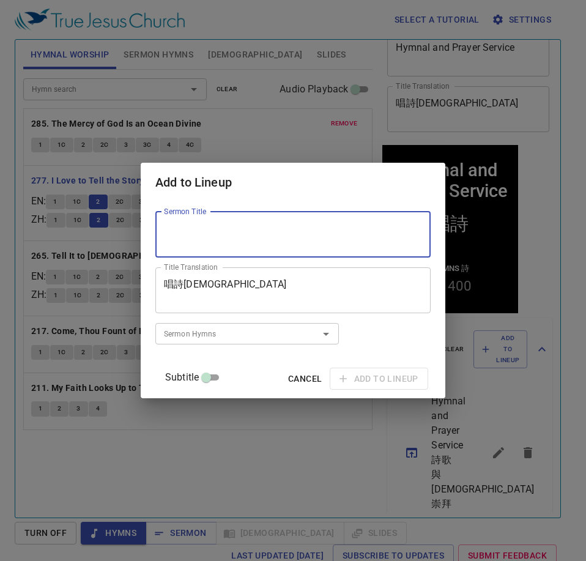
click at [290, 230] on textarea "Sermon Title" at bounding box center [293, 234] width 258 height 23
type textarea "Hymnal and Prayer Service"
click at [357, 374] on span "Add to Lineup" at bounding box center [379, 378] width 79 height 15
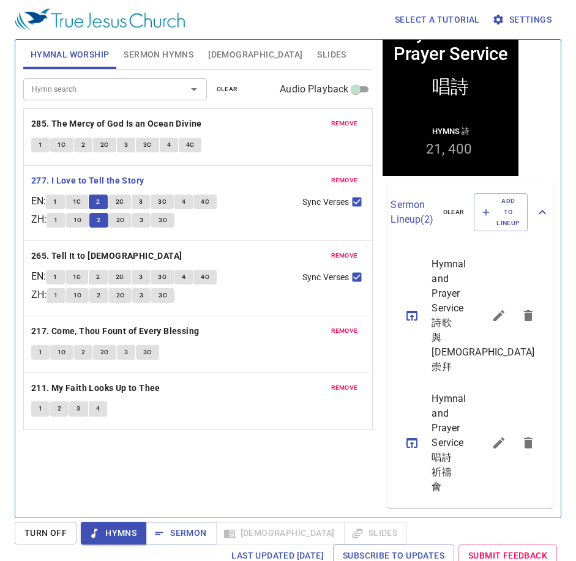
scroll to position [245, 0]
click at [524, 310] on icon "sermon lineup list" at bounding box center [528, 315] width 9 height 11
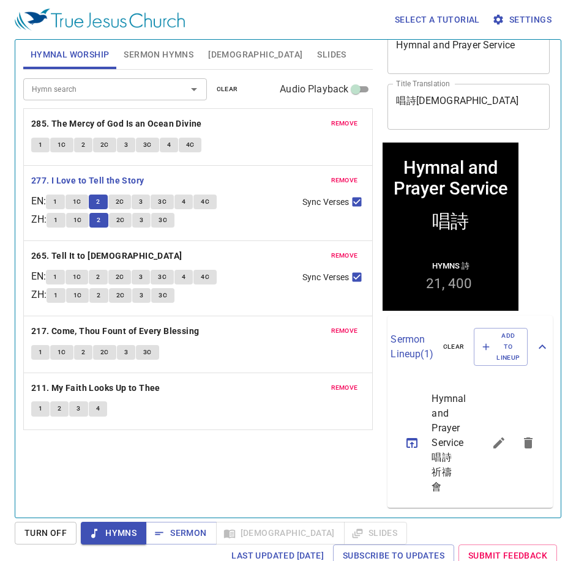
scroll to position [109, 0]
click at [120, 208] on button "2C" at bounding box center [119, 202] width 23 height 15
click at [143, 207] on span "3" at bounding box center [141, 201] width 4 height 11
click at [171, 199] on button "3C" at bounding box center [161, 202] width 23 height 15
click at [340, 203] on span "Sync Verses" at bounding box center [325, 202] width 46 height 13
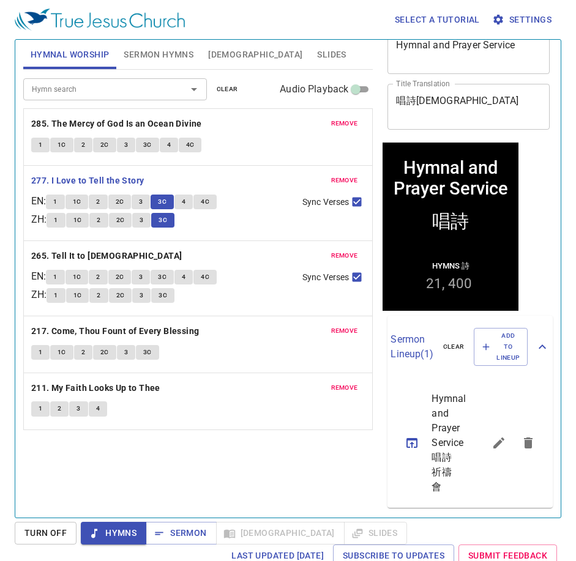
click at [349, 203] on input "Sync Verses" at bounding box center [357, 204] width 16 height 16
checkbox input "false"
click at [184, 204] on button "4" at bounding box center [183, 202] width 18 height 15
click at [149, 221] on button "3" at bounding box center [141, 220] width 18 height 15
click at [234, 406] on div "1 2 3 4" at bounding box center [198, 410] width 334 height 18
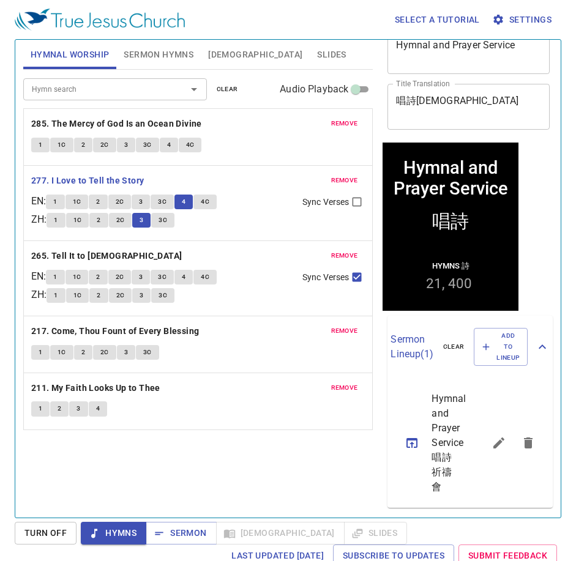
click at [209, 225] on div "1 1C 2 2C 3 3C" at bounding box center [169, 222] width 246 height 18
click at [207, 206] on span "4C" at bounding box center [205, 201] width 9 height 11
click at [167, 225] on span "3C" at bounding box center [162, 220] width 9 height 11
click at [204, 229] on div "1 1C 2 2C 3 3C" at bounding box center [169, 222] width 246 height 18
click at [57, 280] on span "1" at bounding box center [55, 277] width 4 height 11
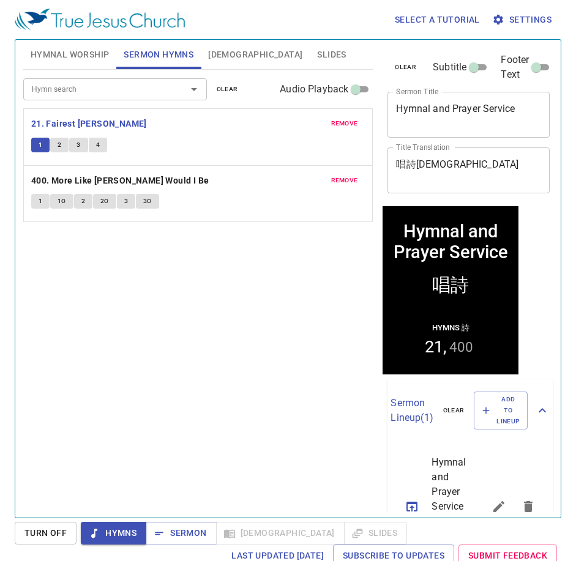
scroll to position [109, 0]
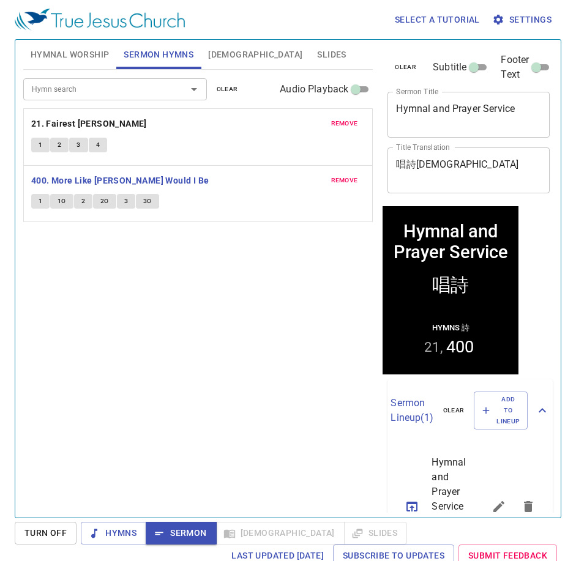
scroll to position [109, 0]
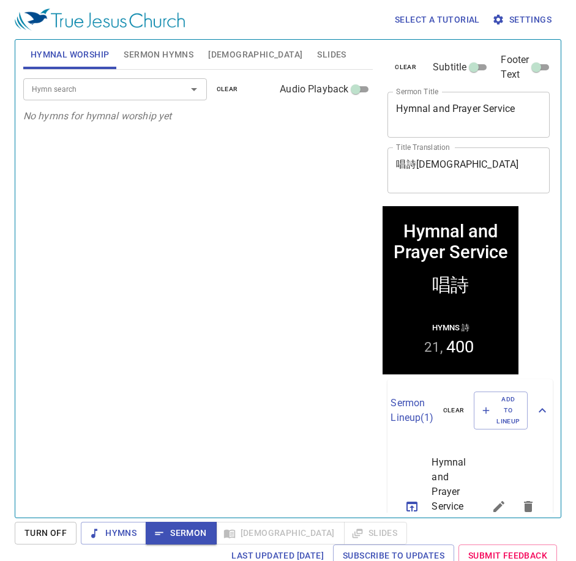
scroll to position [109, 0]
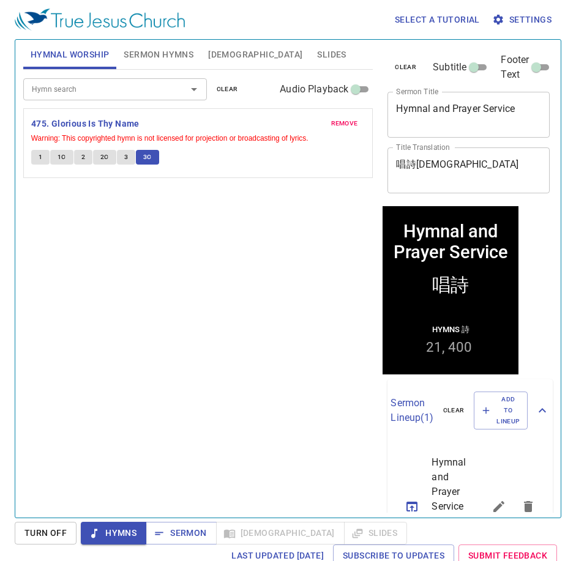
scroll to position [109, 0]
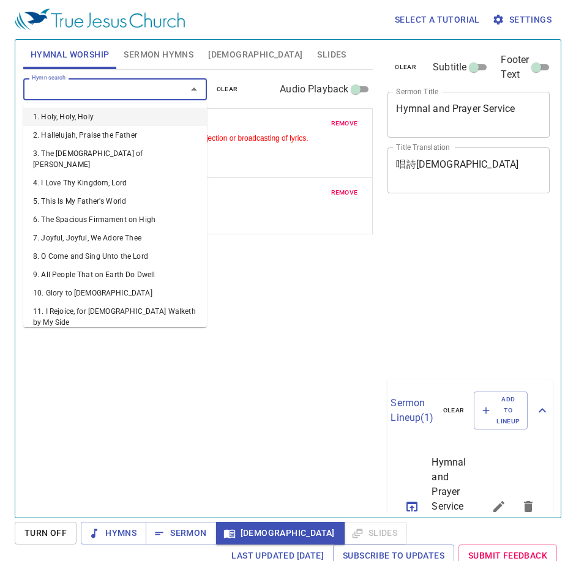
scroll to position [6, 0]
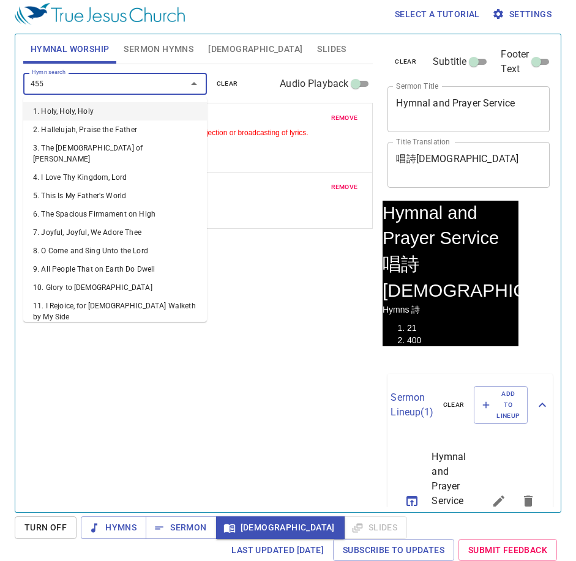
click at [135, 84] on input "455" at bounding box center [97, 83] width 140 height 14
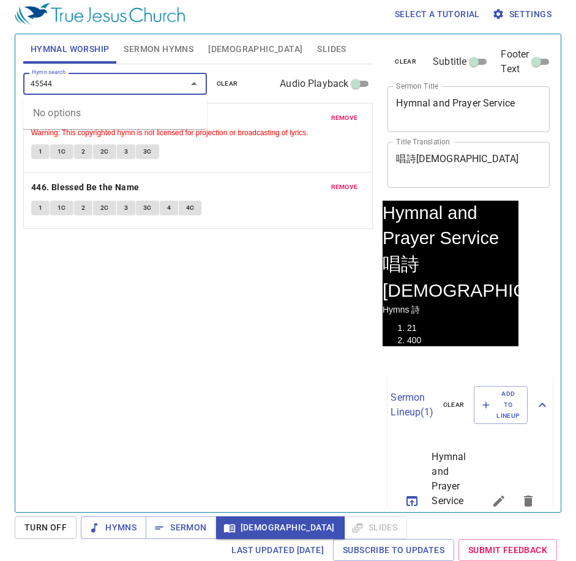
scroll to position [109, 0]
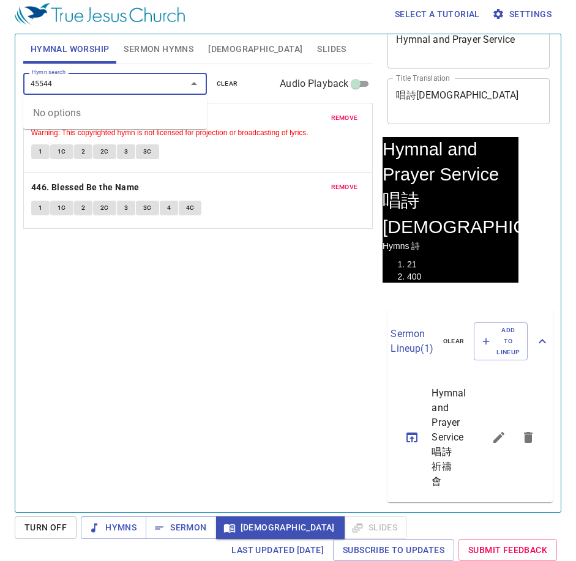
type input "455444"
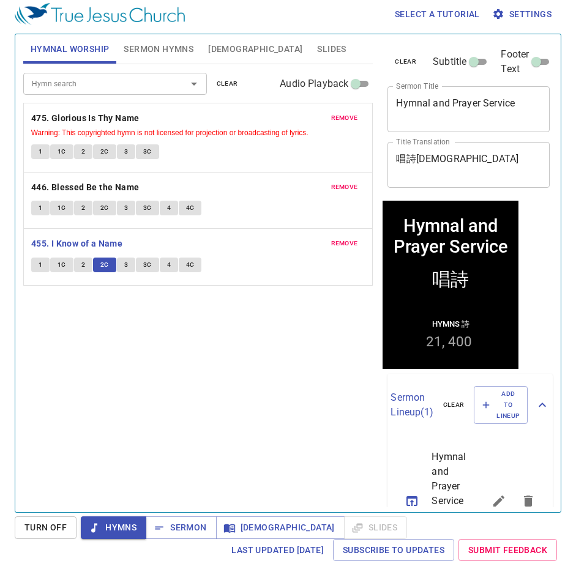
scroll to position [109, 0]
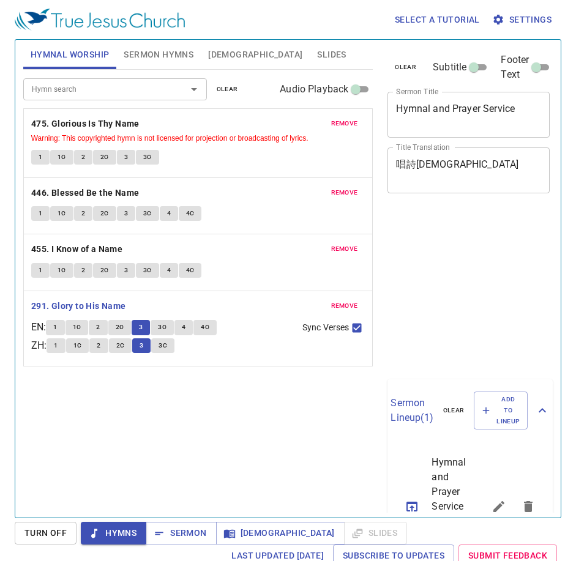
scroll to position [6, 0]
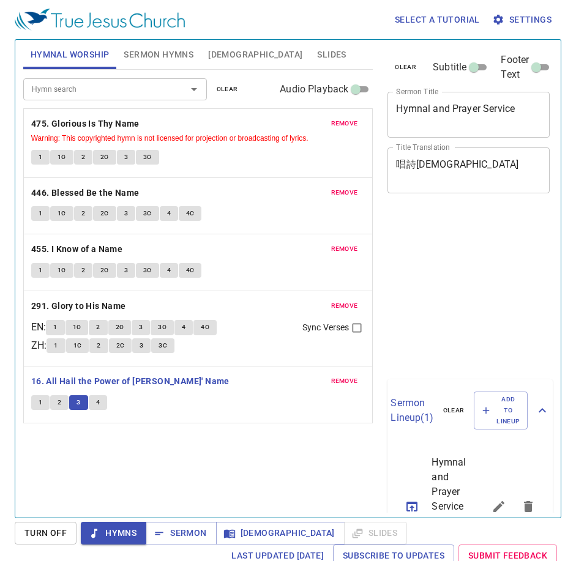
scroll to position [6, 0]
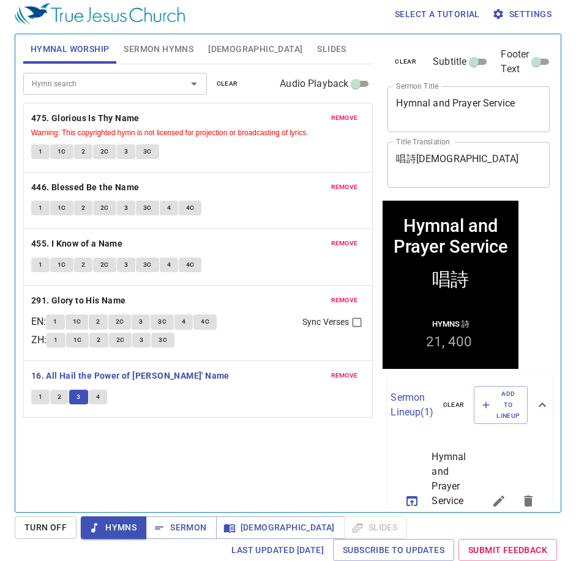
click at [98, 396] on span "4" at bounding box center [98, 397] width 4 height 11
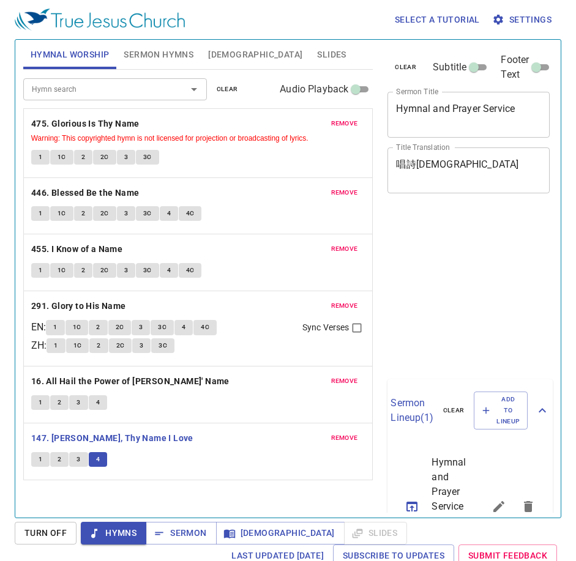
scroll to position [6, 0]
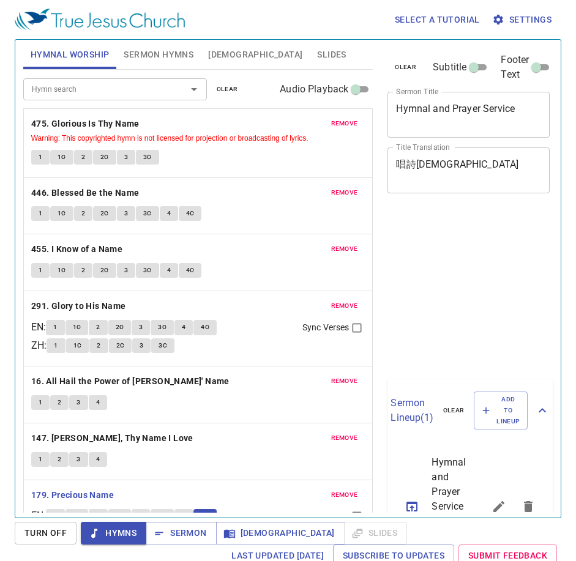
scroll to position [6, 0]
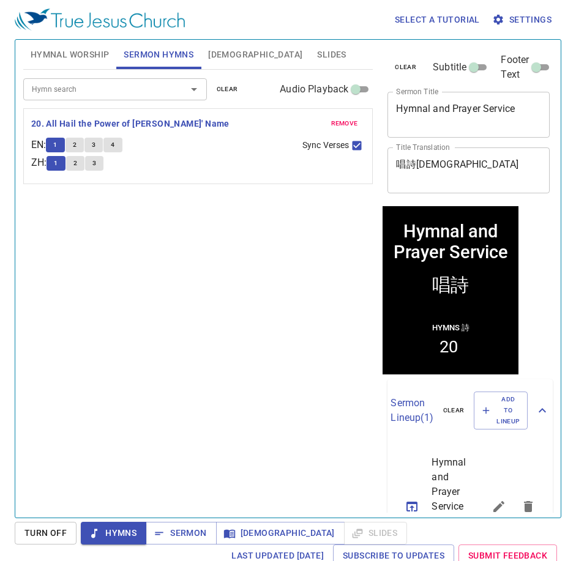
click at [76, 149] on span "2" at bounding box center [75, 144] width 4 height 11
click at [83, 147] on button "2" at bounding box center [74, 145] width 18 height 15
